Goal: Transaction & Acquisition: Purchase product/service

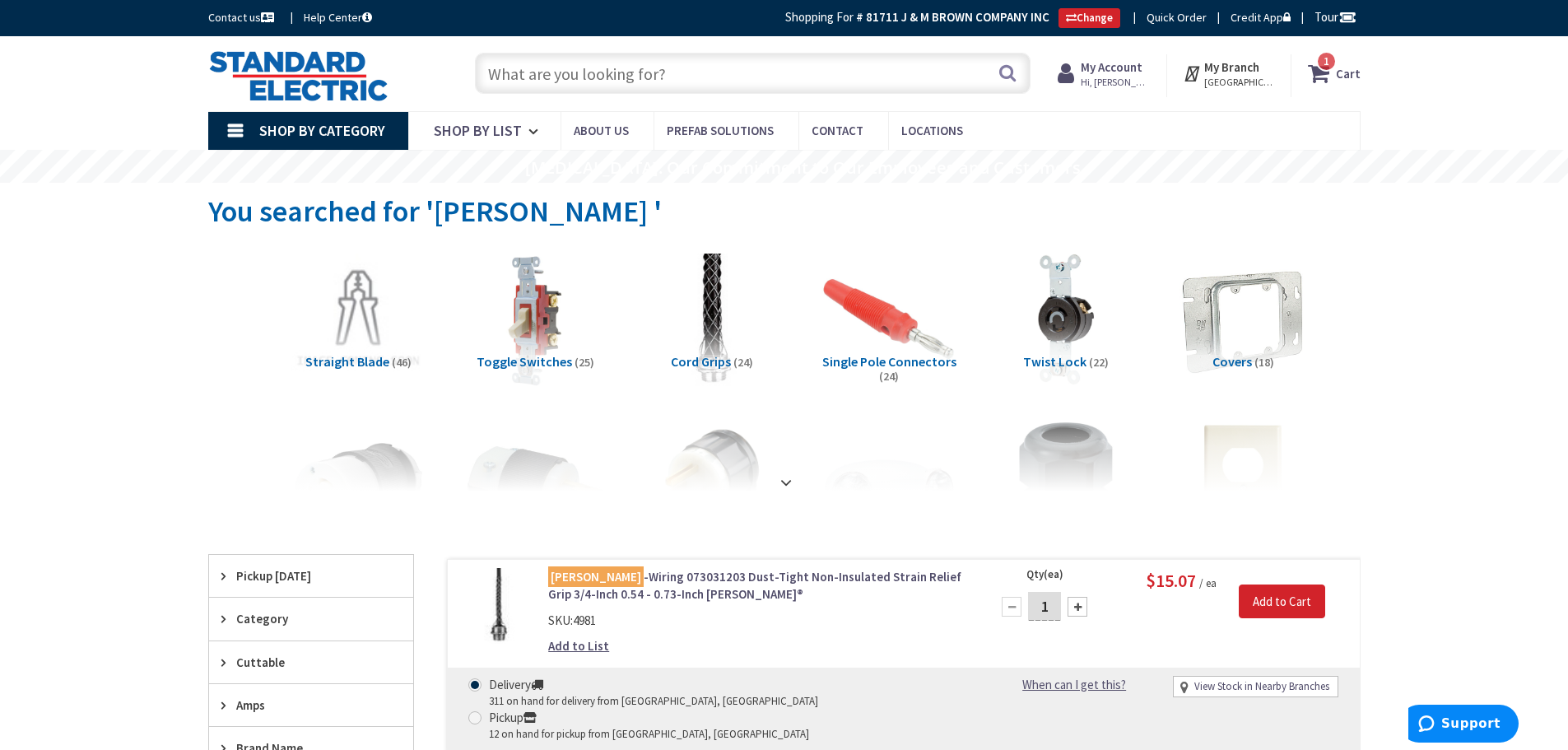
click at [646, 64] on input "text" at bounding box center [753, 72] width 556 height 41
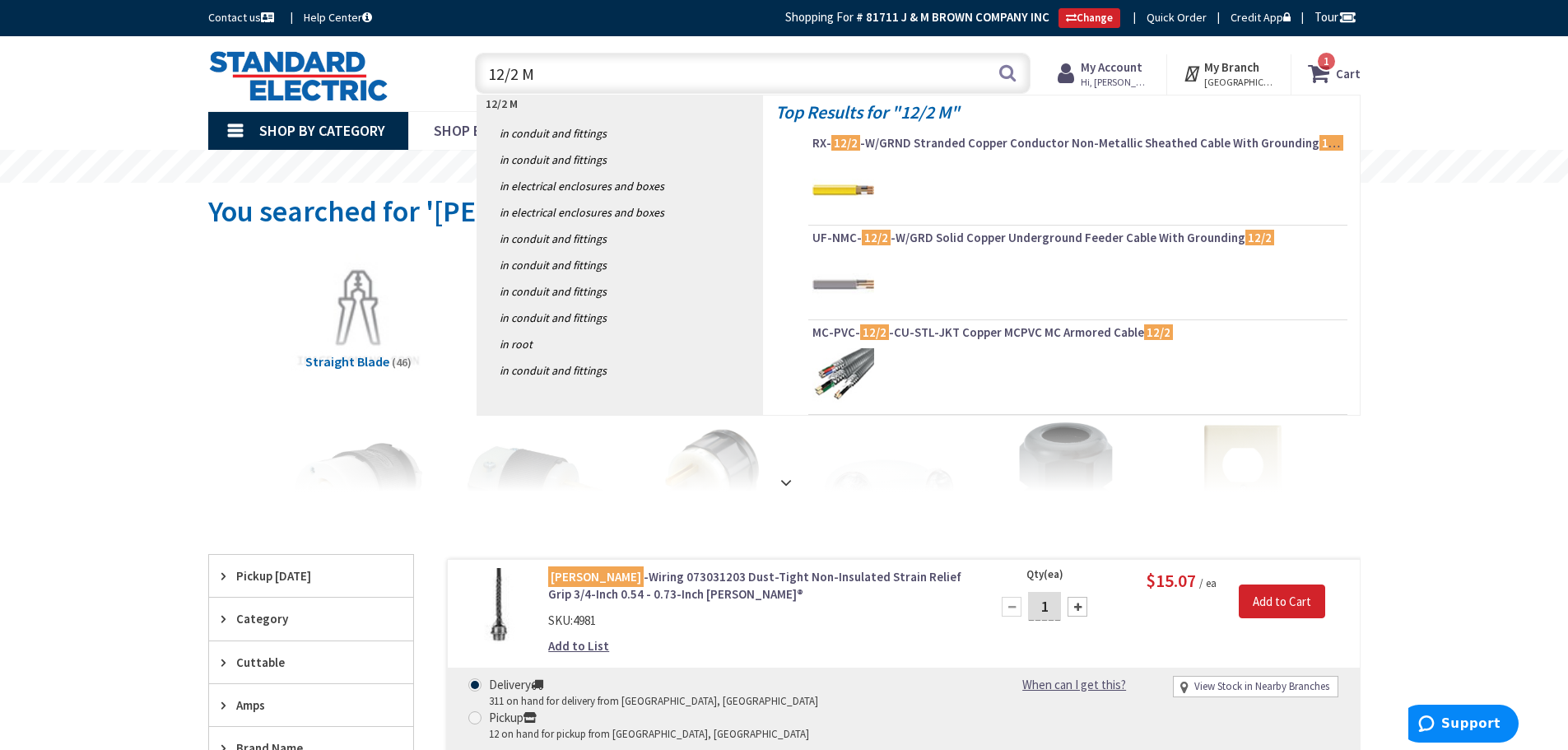
type input "12/2 MC"
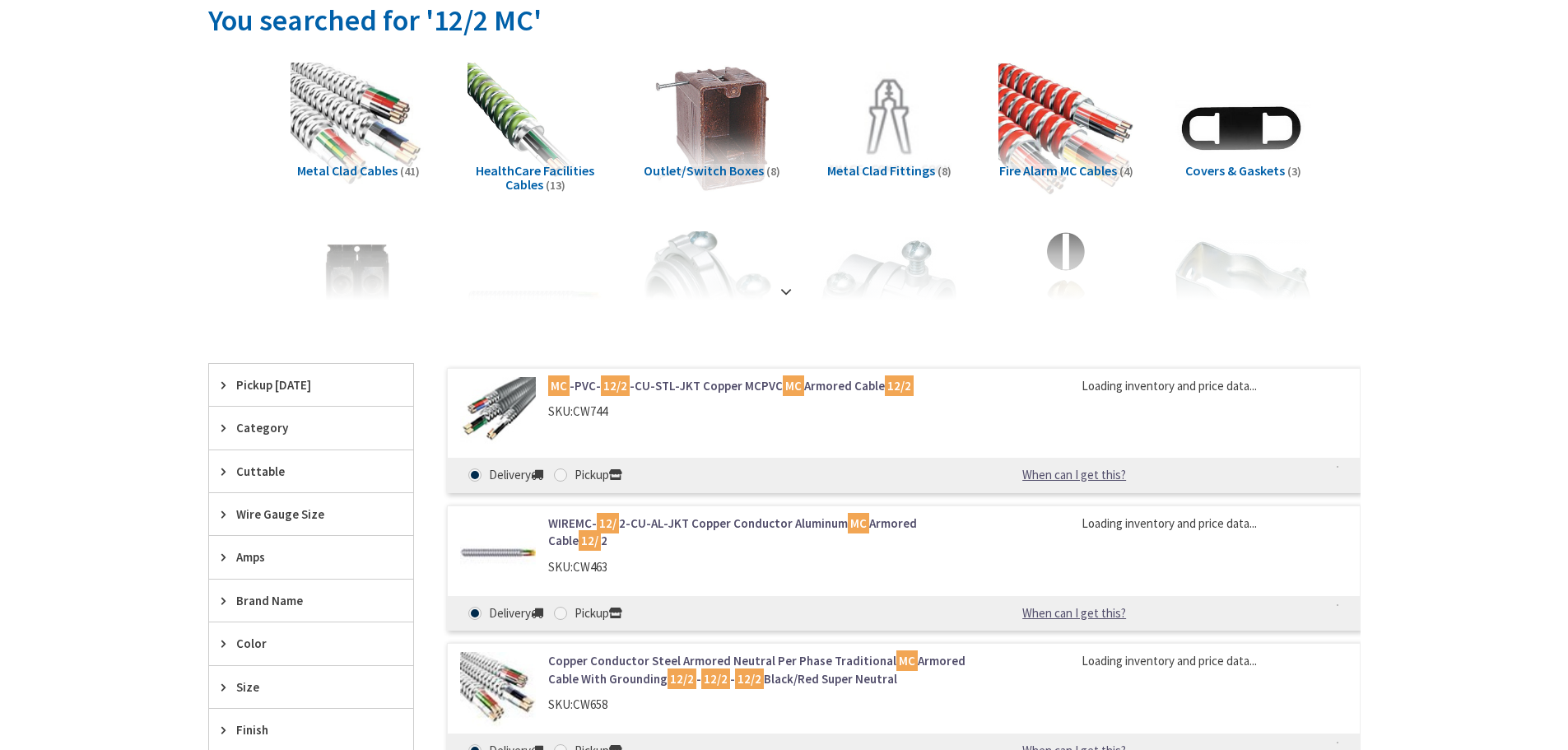
type input "[GEOGRAPHIC_DATA], [GEOGRAPHIC_DATA]"
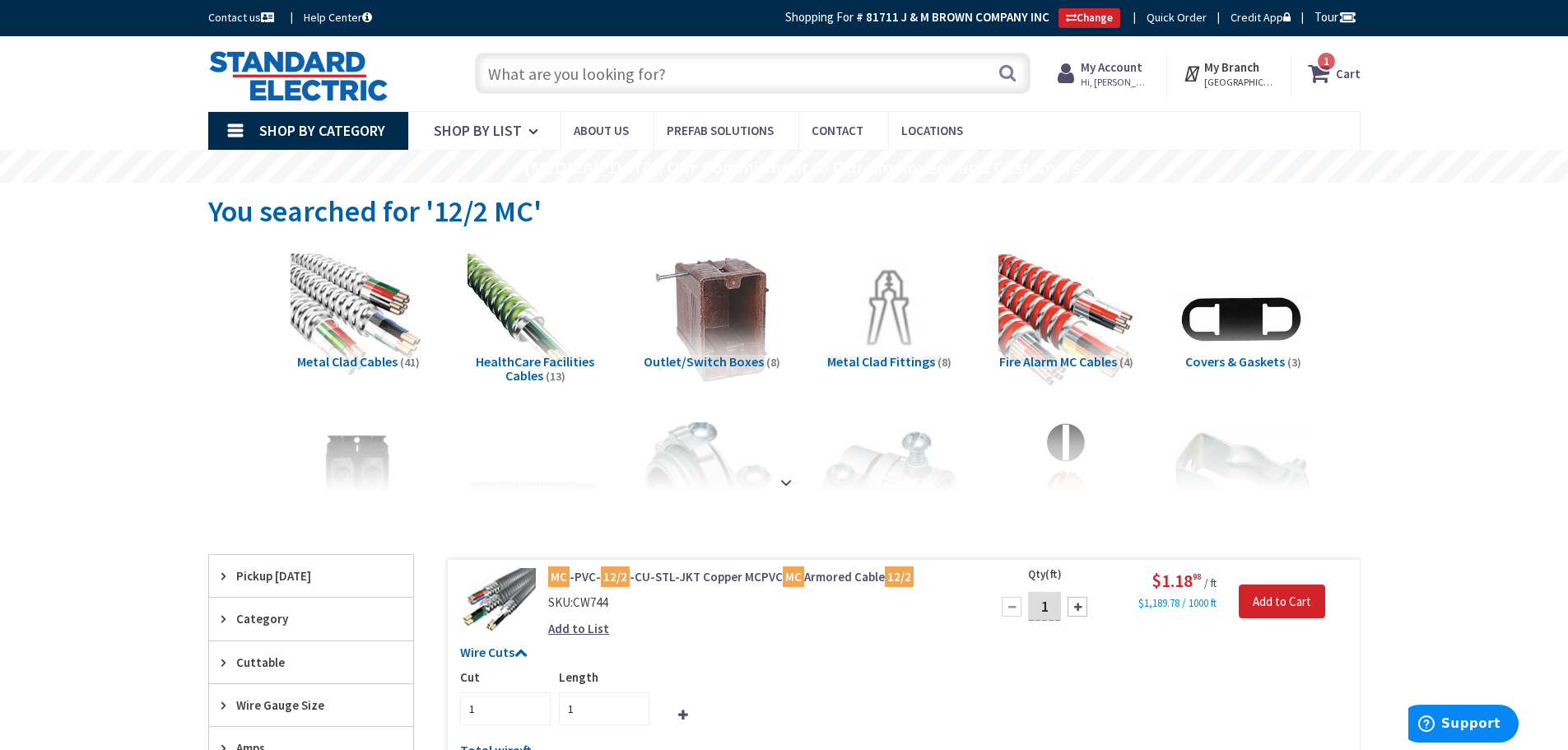
click at [542, 78] on input "text" at bounding box center [753, 72] width 556 height 41
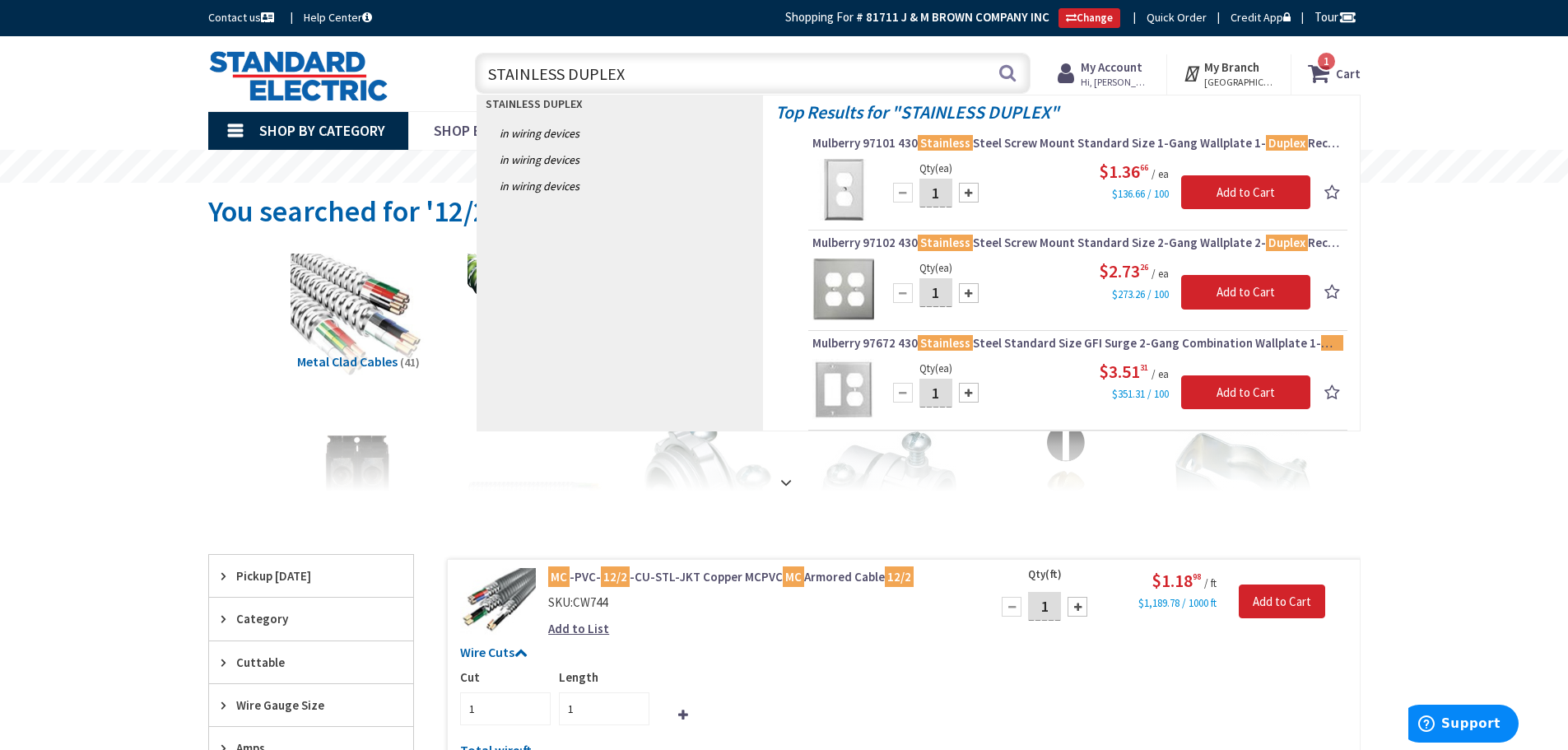
click at [635, 69] on input "STAINLESS DUPLEX" at bounding box center [753, 72] width 556 height 41
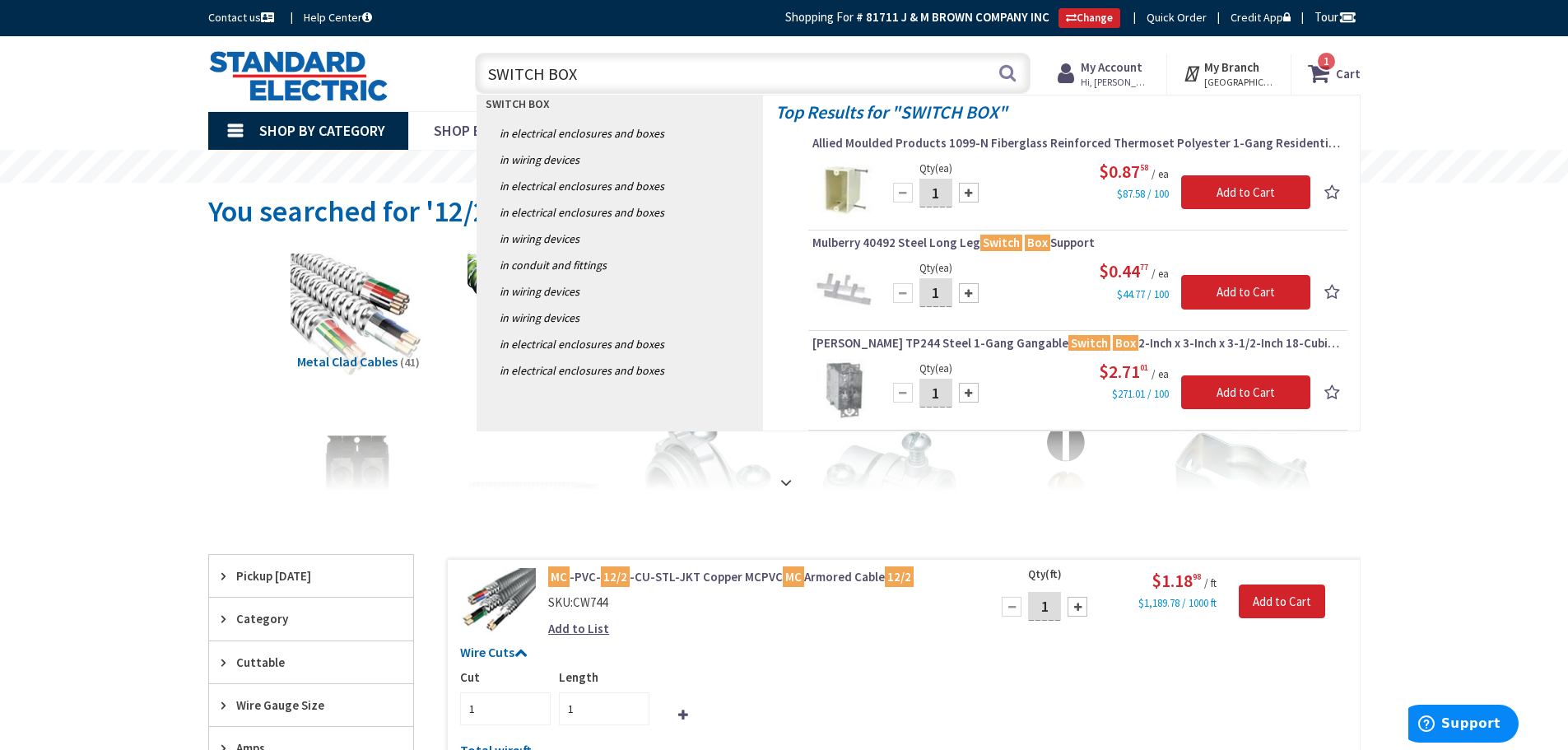
click at [629, 69] on input "SWITCH BOX" at bounding box center [753, 72] width 556 height 41
drag, startPoint x: 633, startPoint y: 71, endPoint x: 426, endPoint y: 65, distance: 207.1
click at [423, 65] on div "Toggle Nav SWITCH BOX SWITCH BOX Search 1 1 1 items Cart My Cart 1" at bounding box center [784, 73] width 1177 height 55
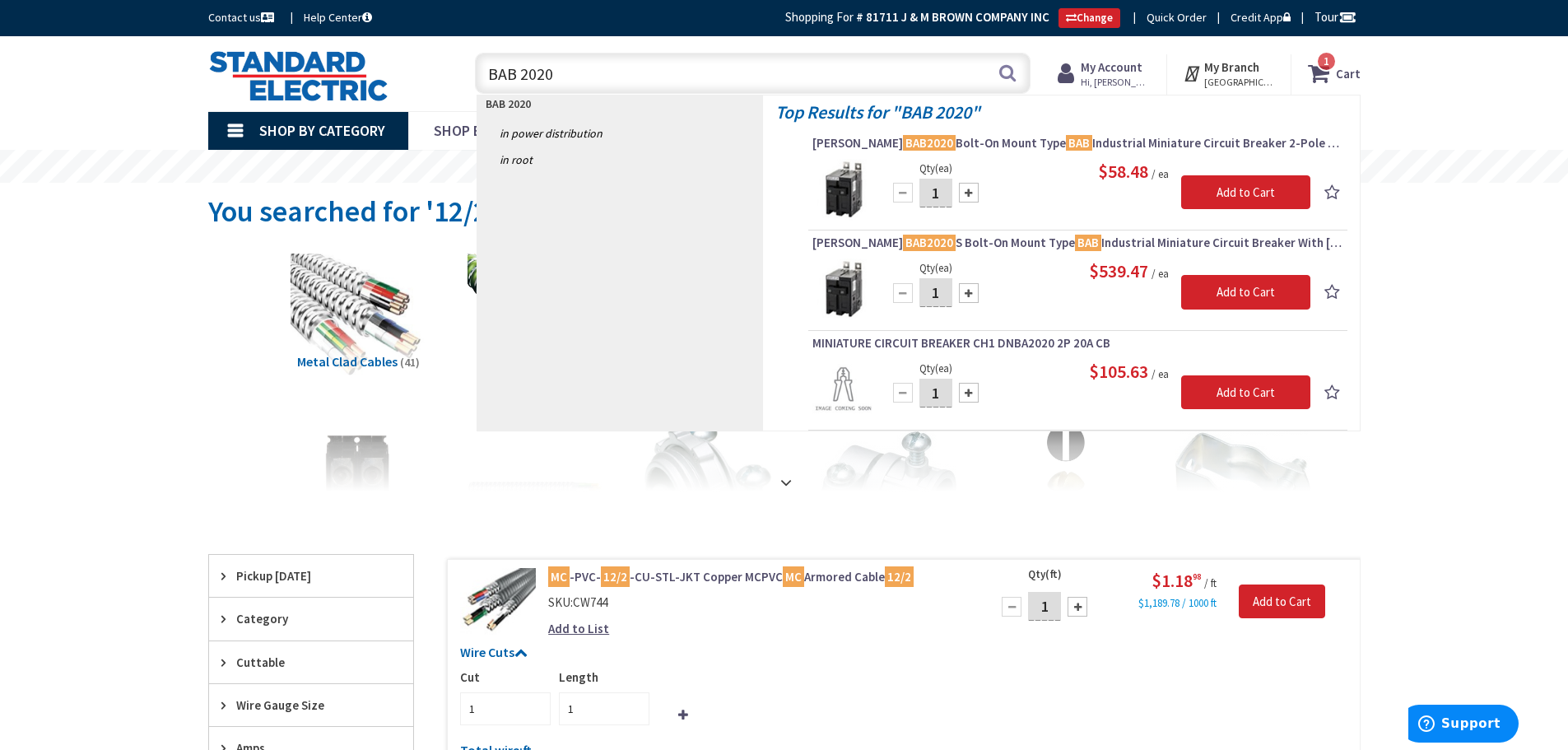
drag, startPoint x: 549, startPoint y: 78, endPoint x: 424, endPoint y: 78, distance: 125.0
click at [417, 78] on div "Toggle Nav BAB 2020 BAB 2020 Search 1 1 1 items Cart My Cart 1" at bounding box center [784, 73] width 1177 height 55
type input "10 THHN"
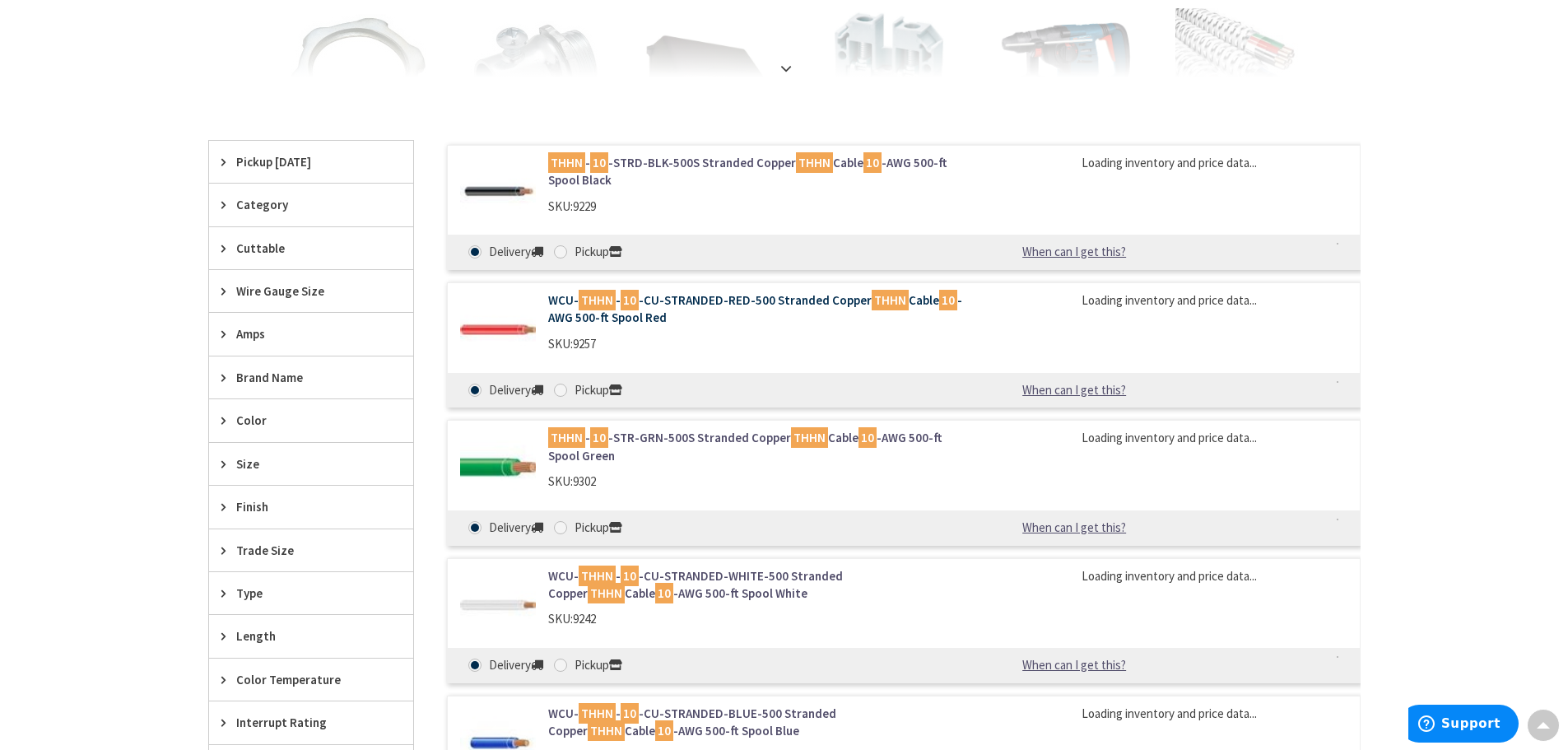
scroll to position [414, 0]
